Goal: Navigation & Orientation: Find specific page/section

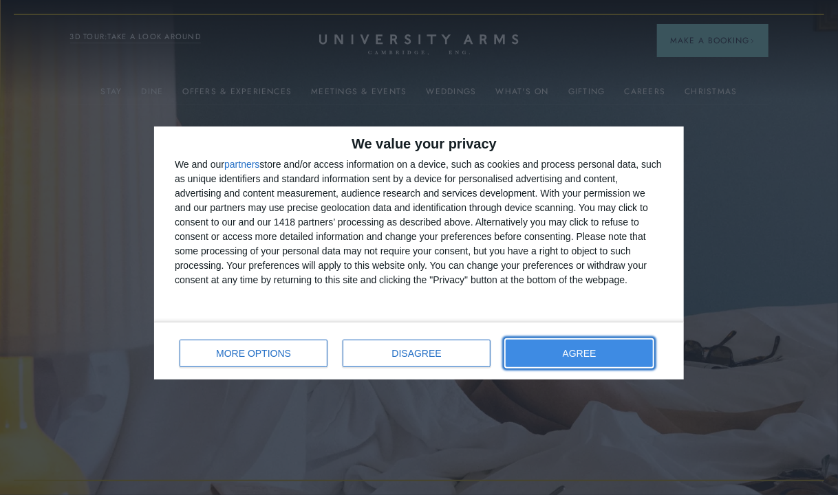
click at [570, 358] on span "AGREE" at bounding box center [580, 354] width 34 height 10
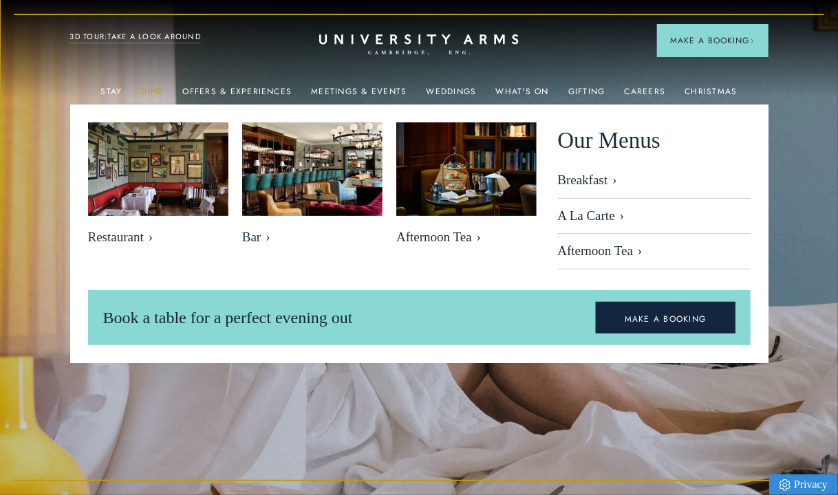
click at [155, 91] on link "Dine" at bounding box center [152, 96] width 22 height 18
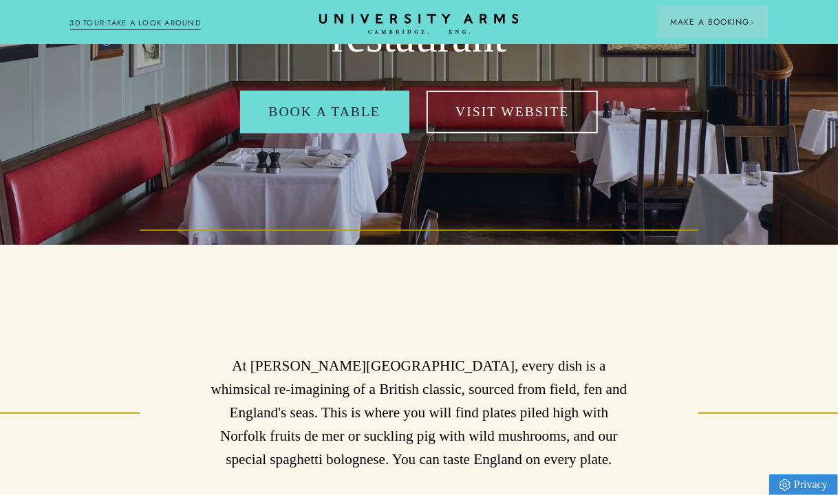
scroll to position [275, 0]
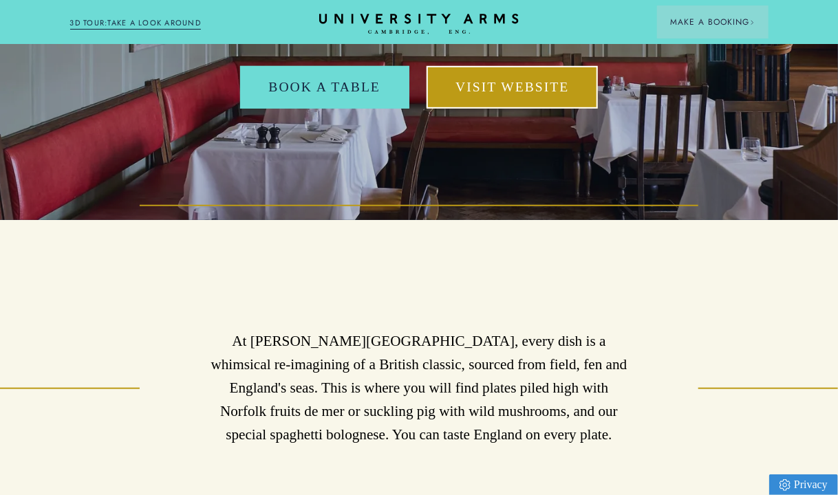
click at [497, 92] on link "Visit Website" at bounding box center [511, 87] width 171 height 42
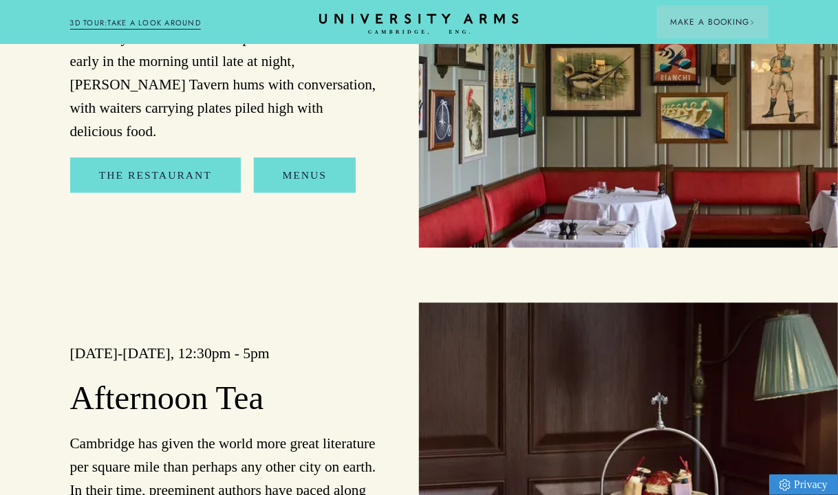
scroll to position [1239, 0]
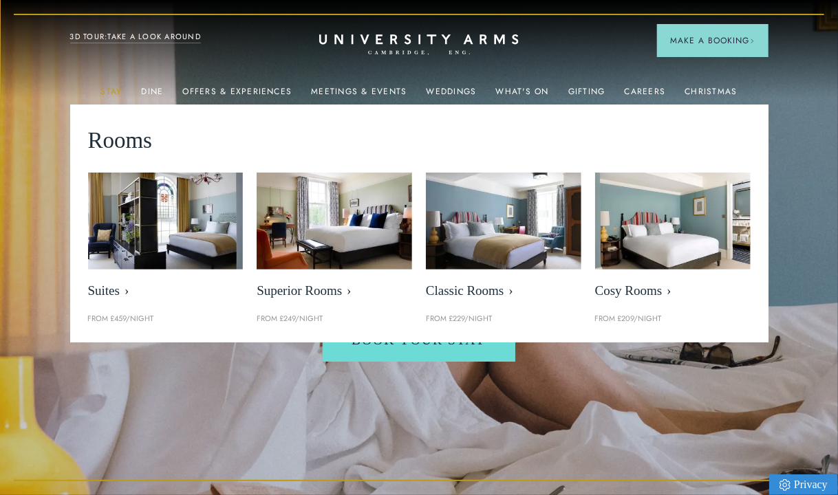
click at [118, 94] on link "Stay" at bounding box center [110, 96] width 21 height 18
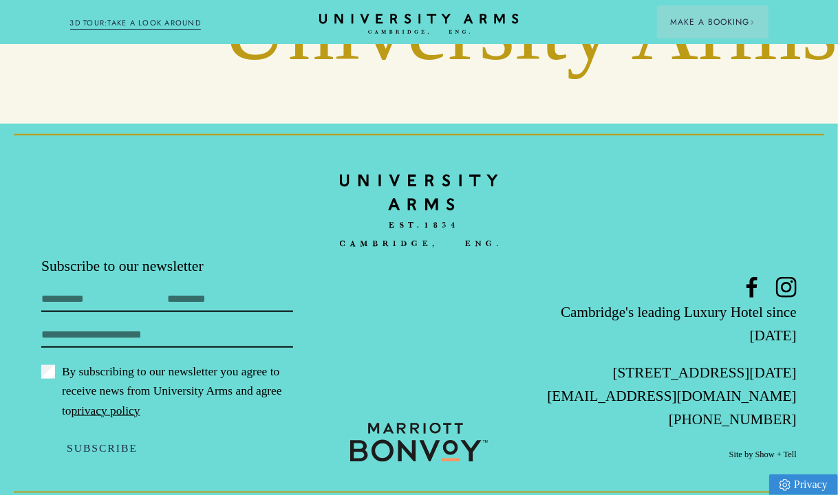
scroll to position [4678, 0]
